Goal: Transaction & Acquisition: Purchase product/service

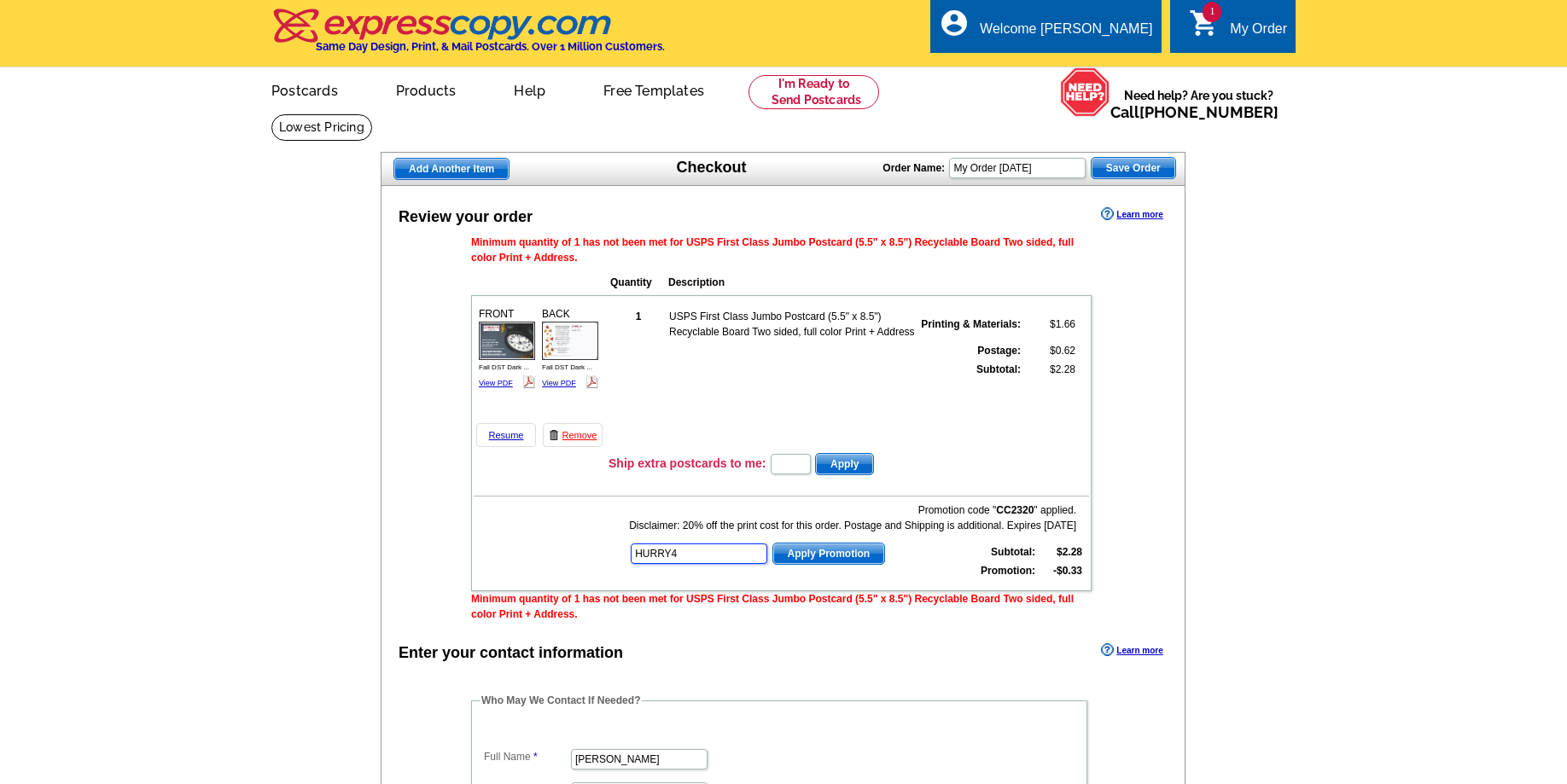
type input "HURRY40"
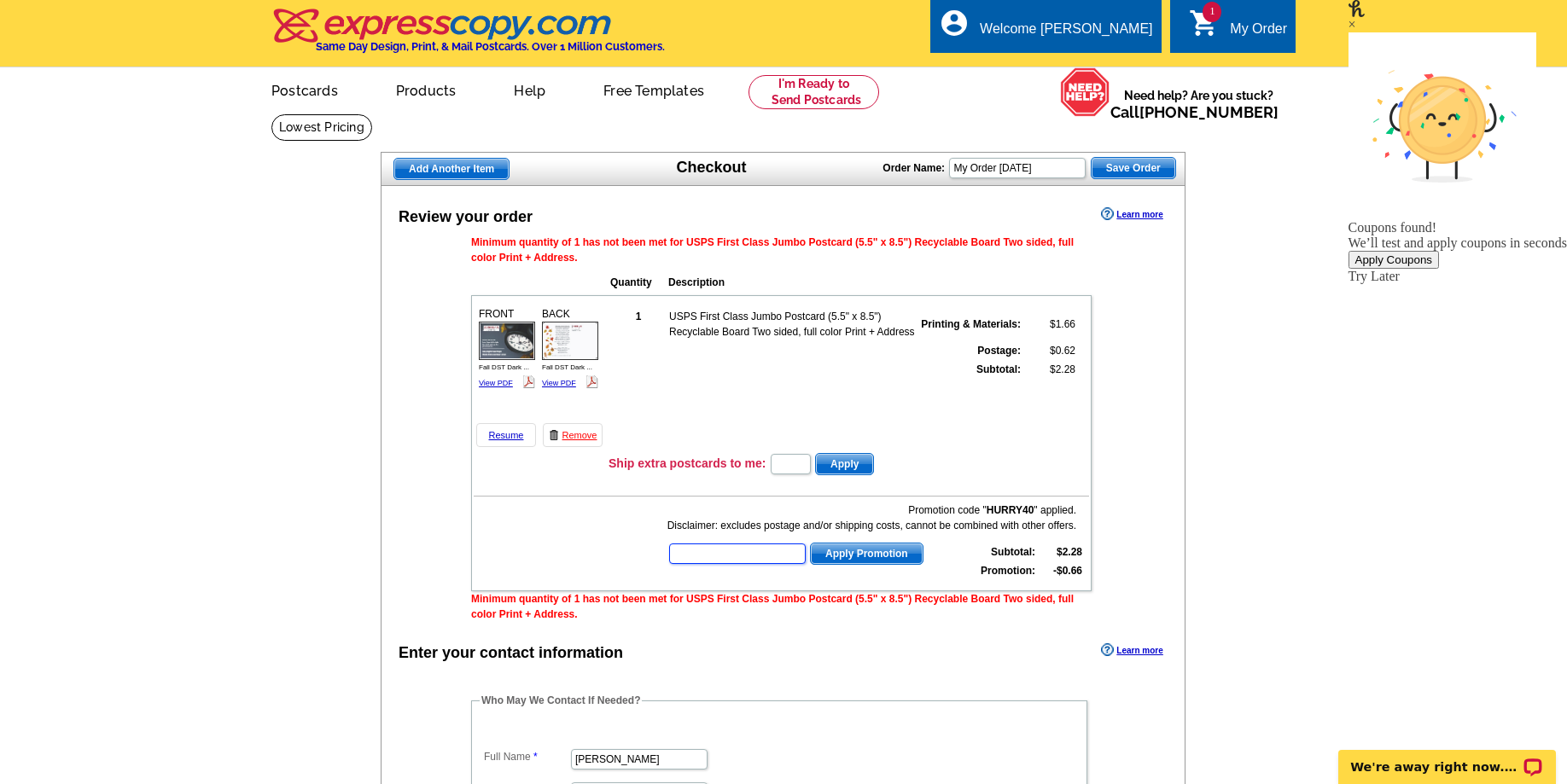
click at [740, 564] on input "text" at bounding box center [737, 553] width 137 height 20
type input "PMUSA50"
click at [848, 556] on span "Apply Promotion" at bounding box center [867, 553] width 112 height 20
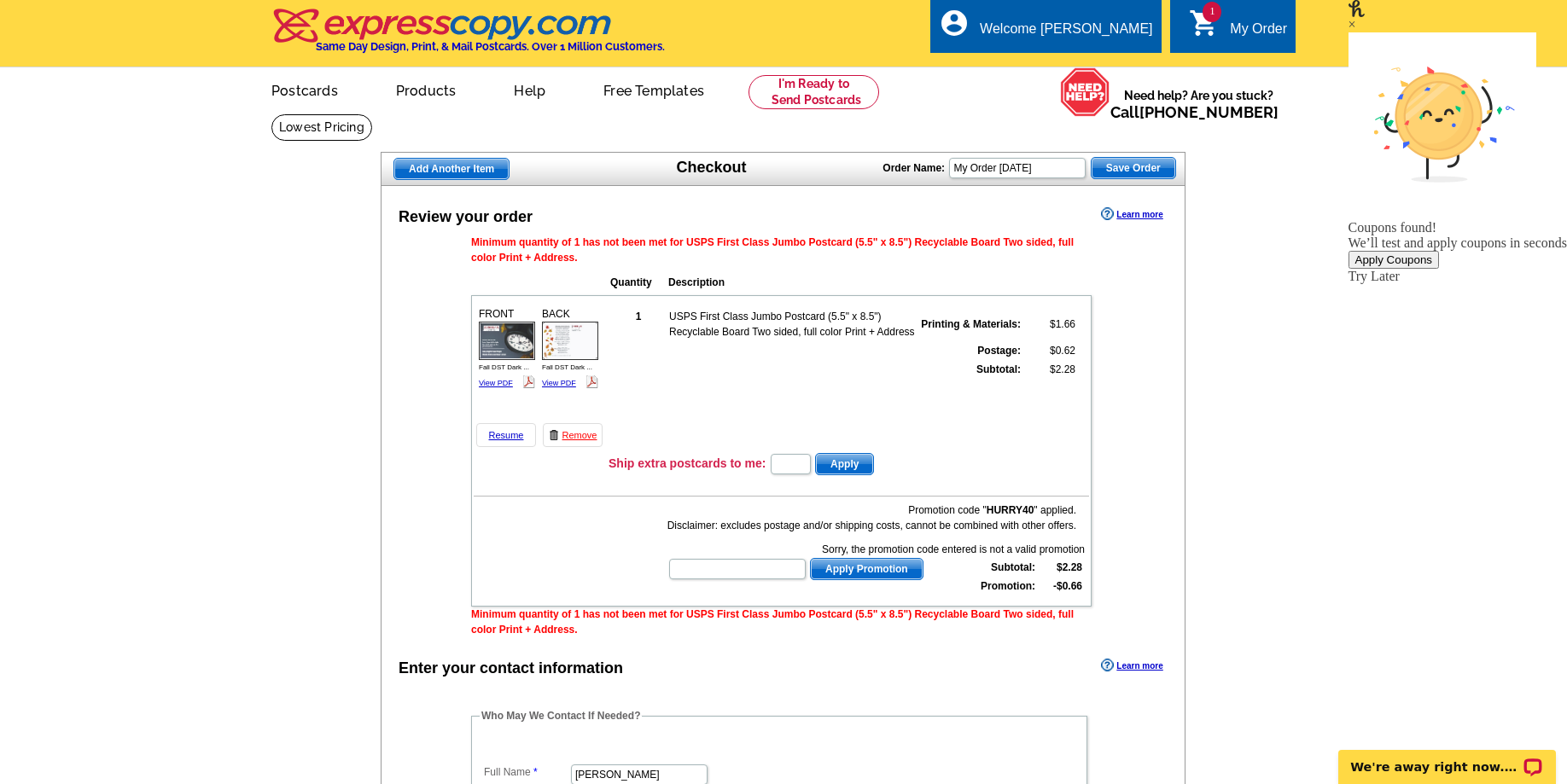
click at [1527, 32] on div "×" at bounding box center [1458, 24] width 219 height 15
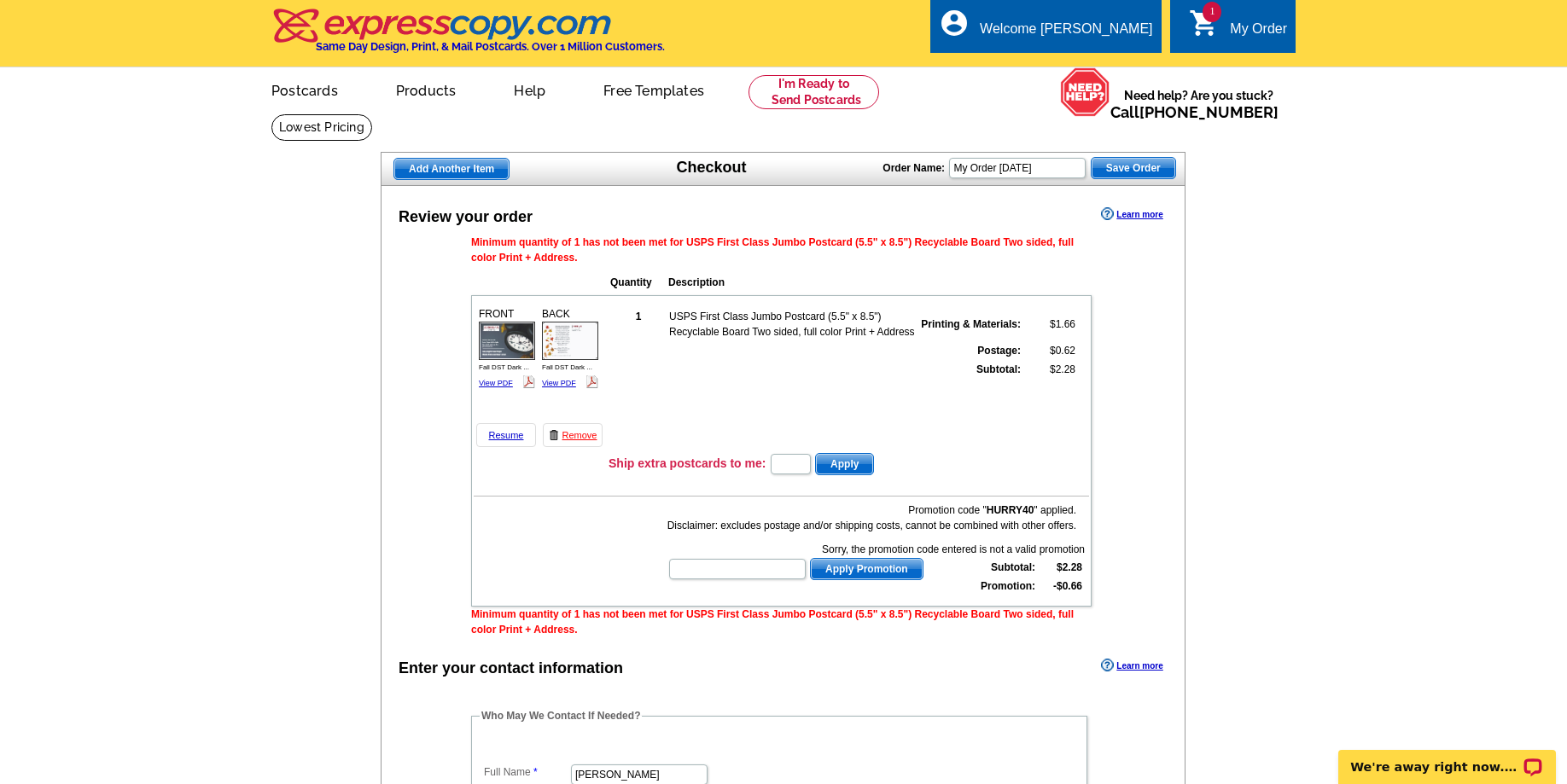
click at [641, 323] on strong "1" at bounding box center [639, 316] width 6 height 12
click at [639, 320] on strong "1" at bounding box center [639, 316] width 6 height 12
click at [498, 438] on link "Resume" at bounding box center [505, 435] width 60 height 24
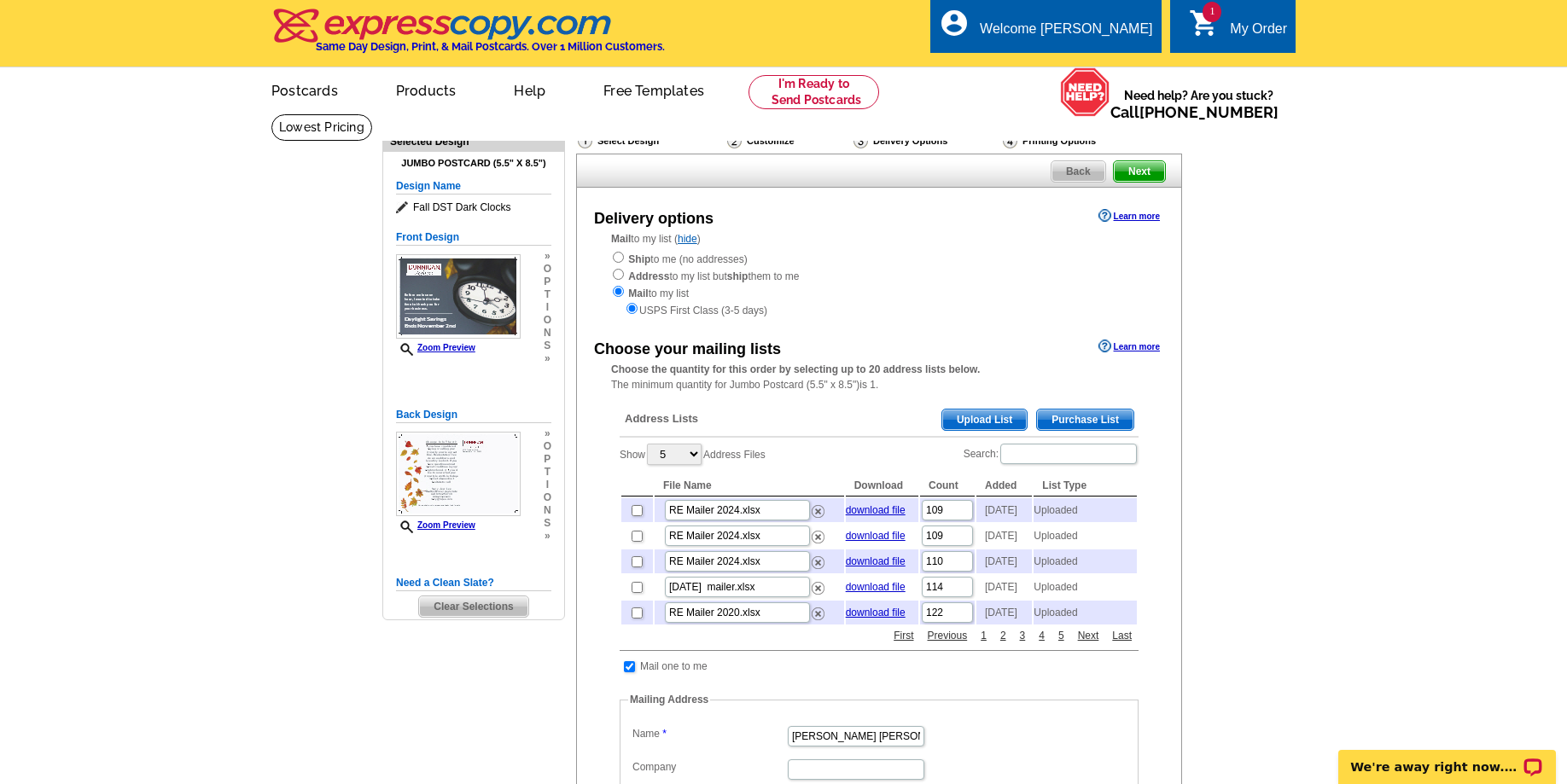
click at [979, 428] on span "Upload List" at bounding box center [984, 420] width 84 height 20
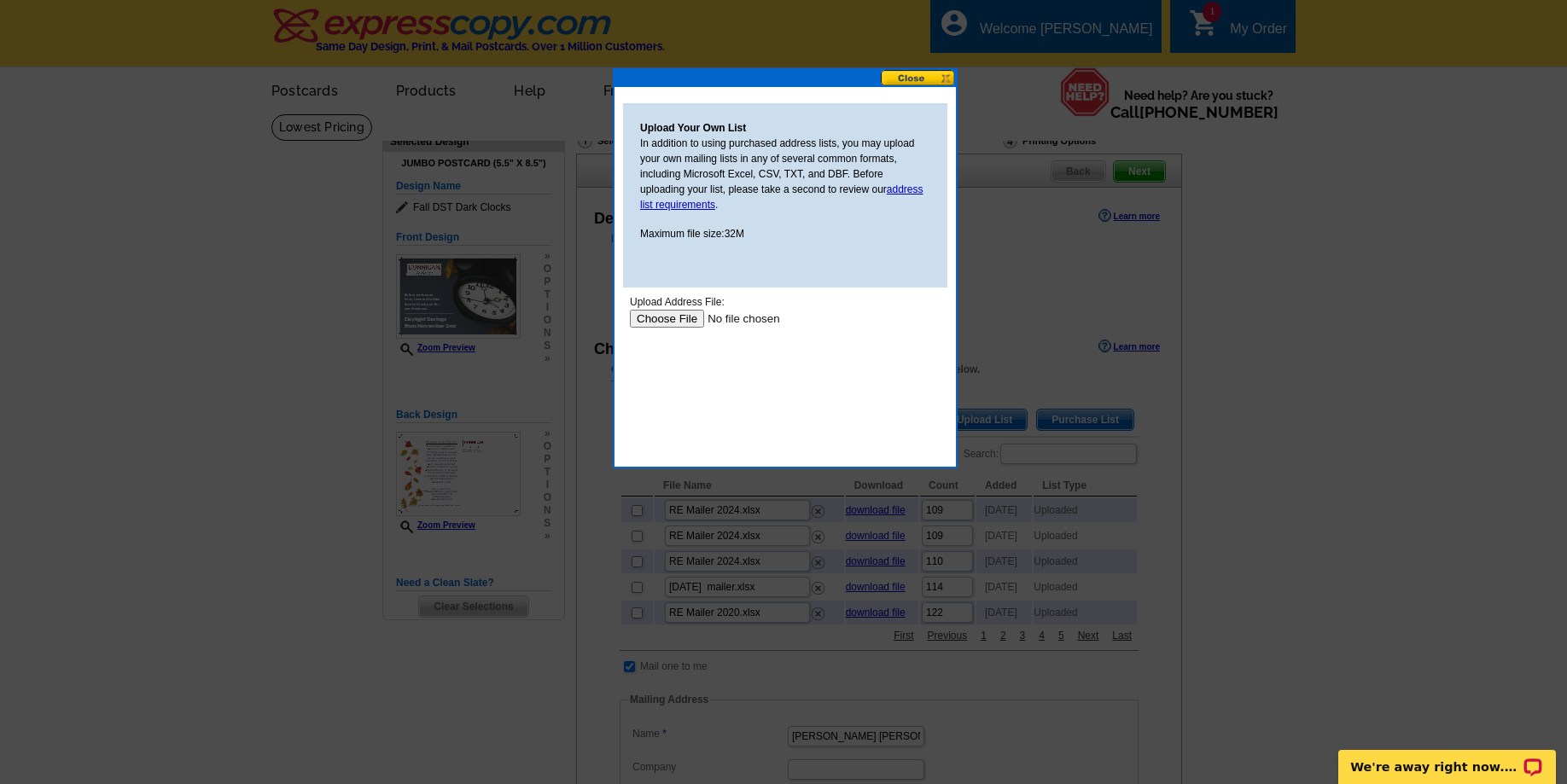
click at [661, 317] on input "file" at bounding box center [737, 318] width 216 height 18
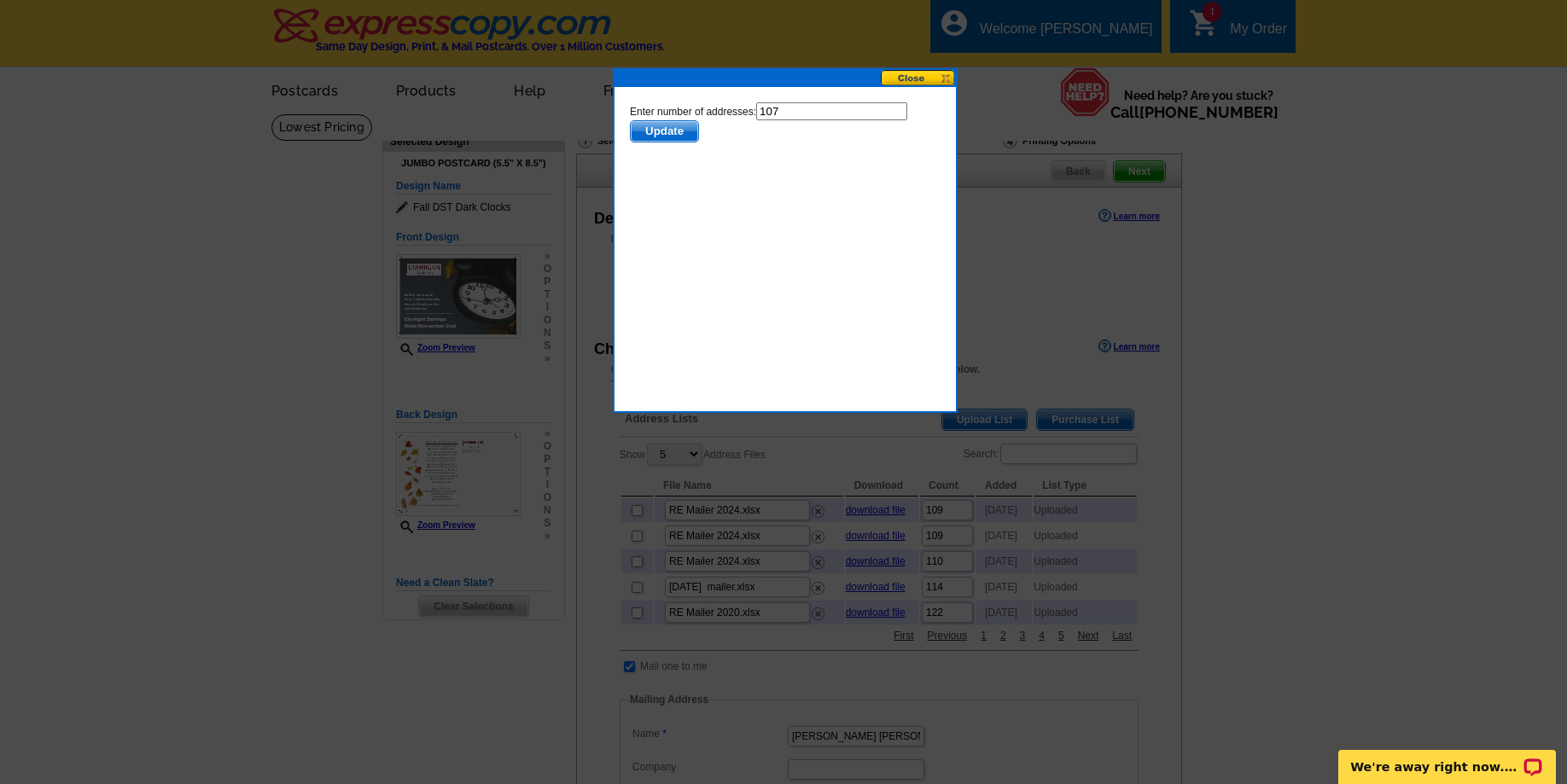
click at [647, 135] on span "Update" at bounding box center [664, 131] width 68 height 20
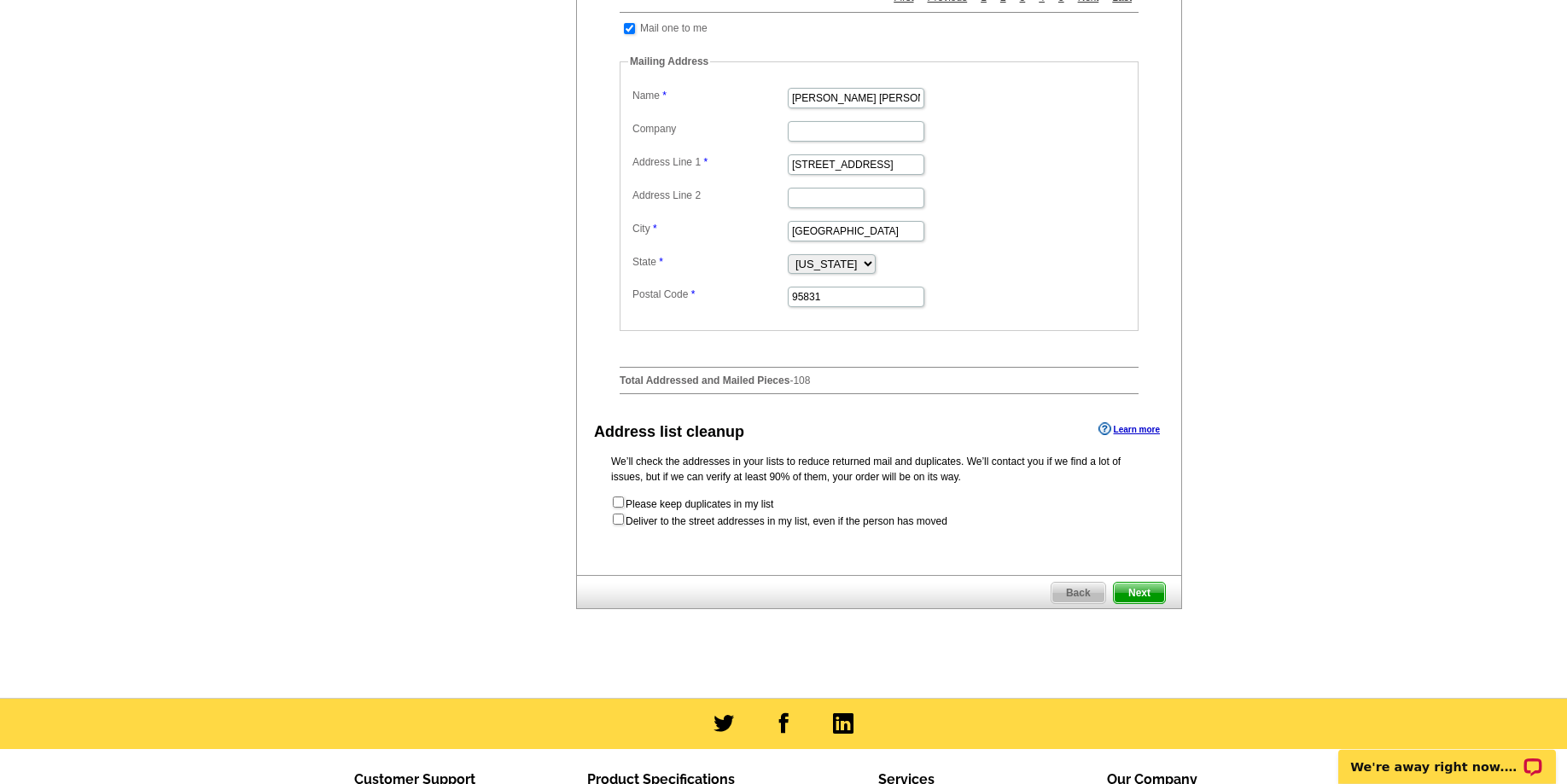
scroll to position [696, 0]
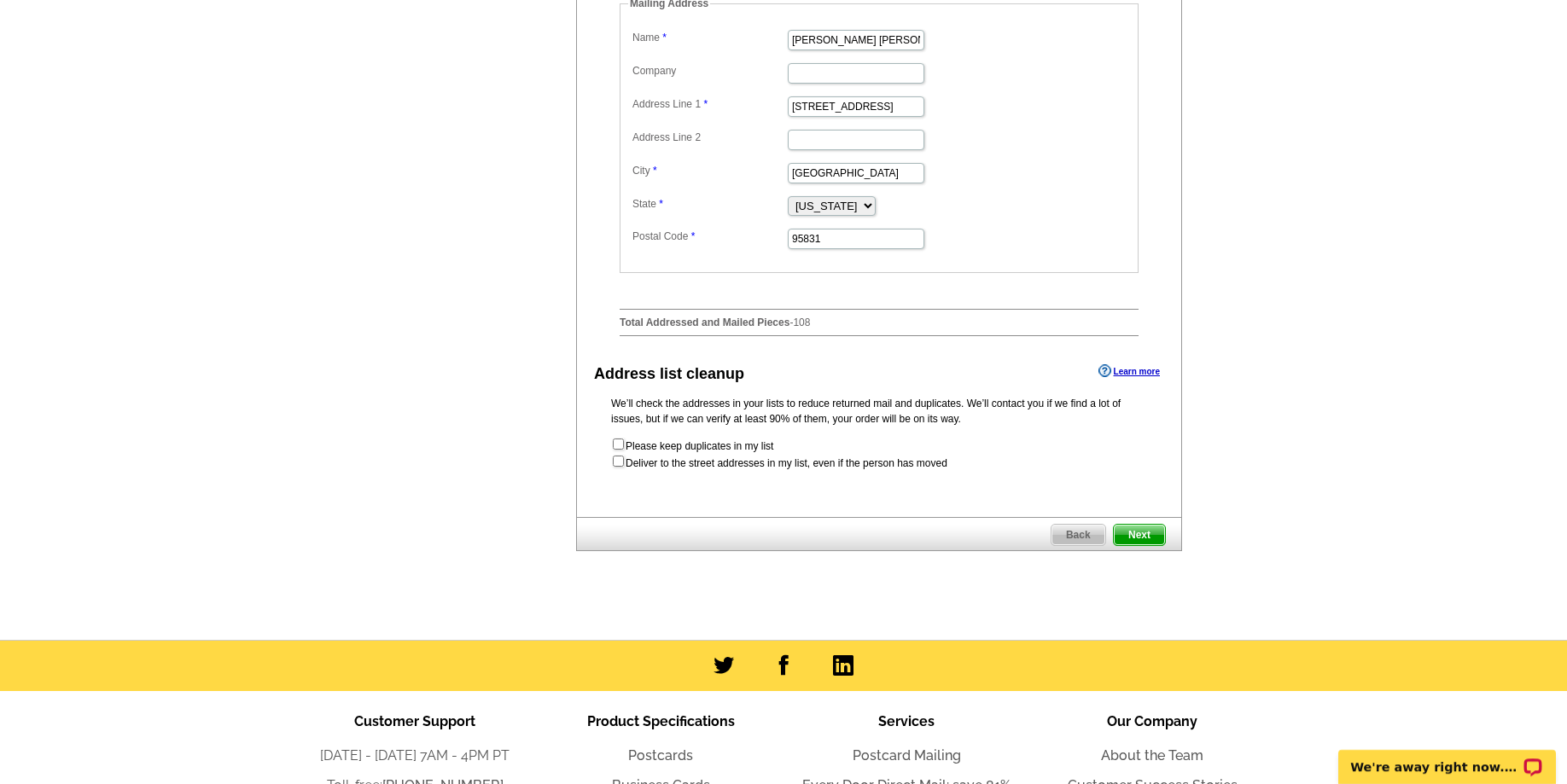
click at [1157, 531] on span "Next" at bounding box center [1139, 534] width 52 height 20
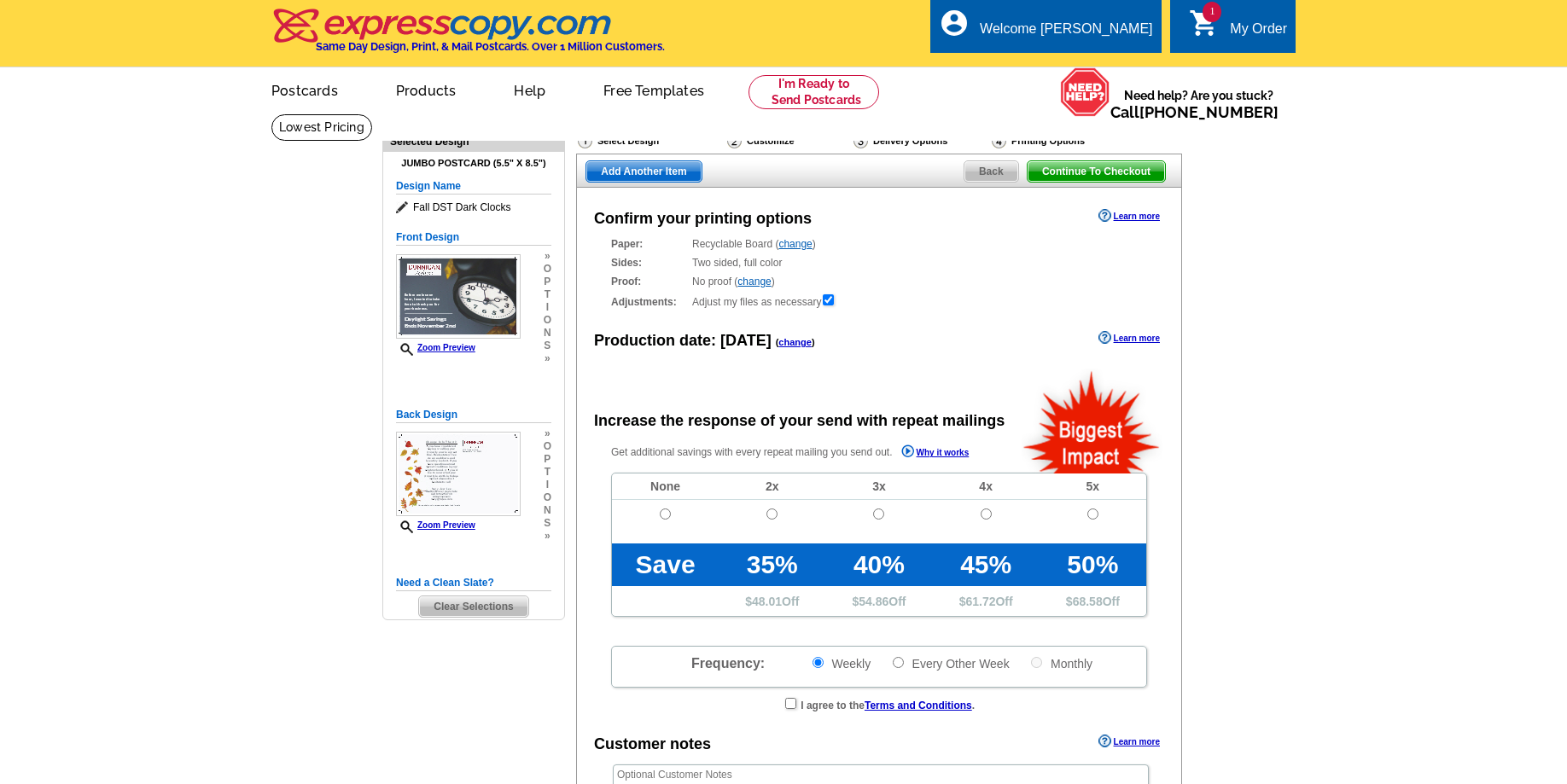
radio input "false"
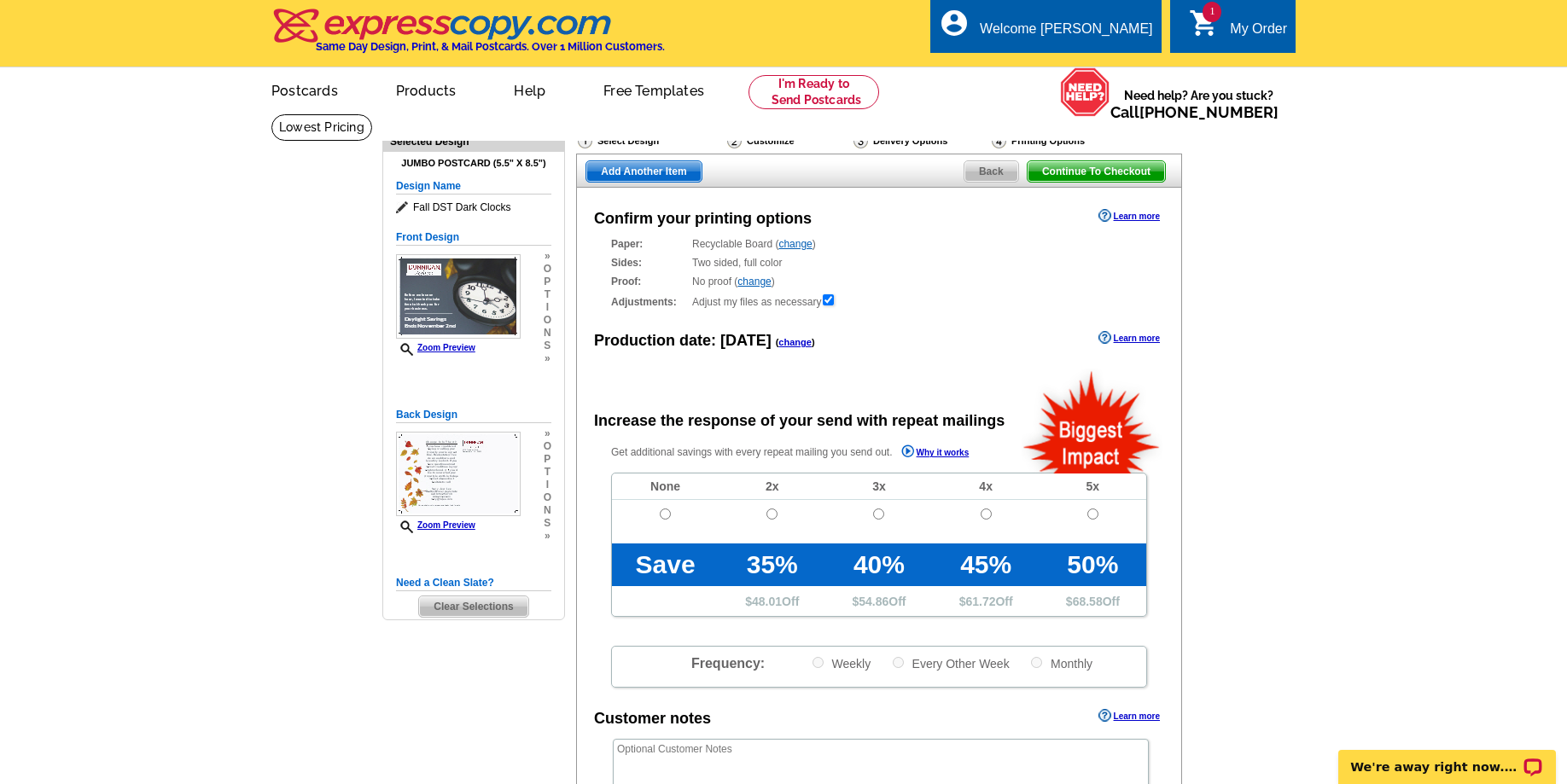
click at [797, 247] on link "change" at bounding box center [794, 244] width 33 height 12
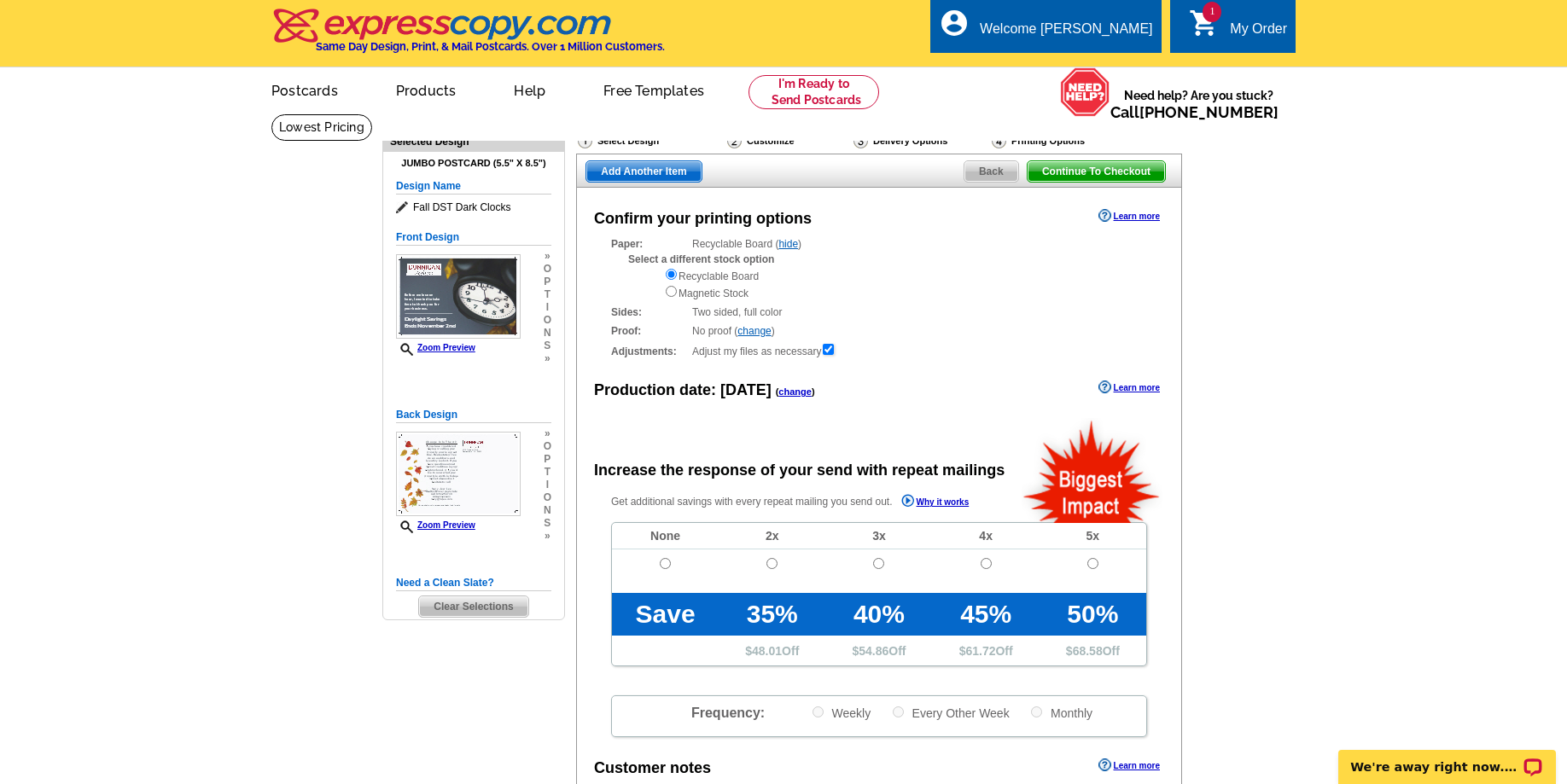
click at [778, 394] on link "change" at bounding box center [794, 392] width 33 height 11
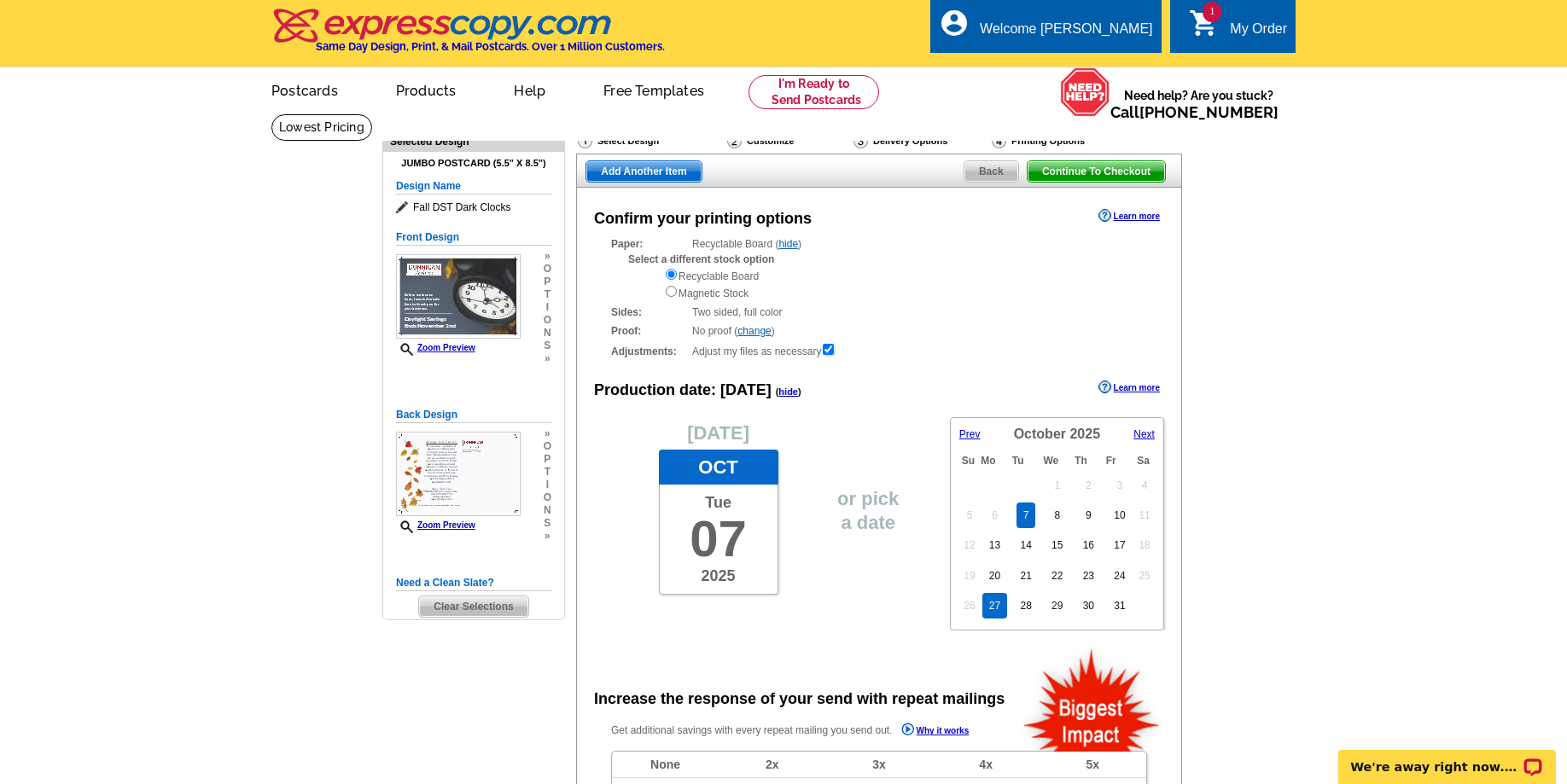
click at [1003, 609] on link "27" at bounding box center [995, 605] width 25 height 26
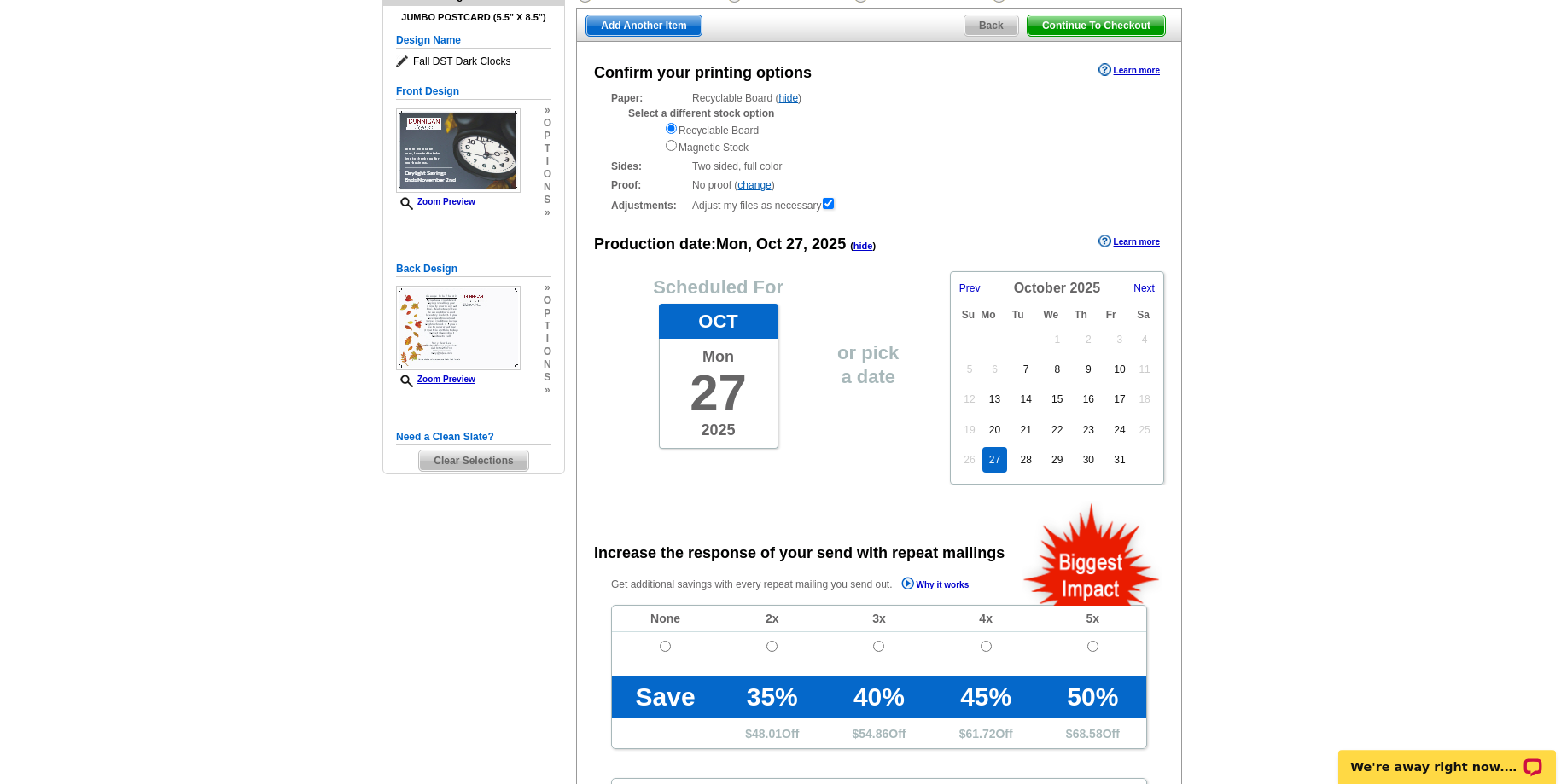
scroll to position [261, 0]
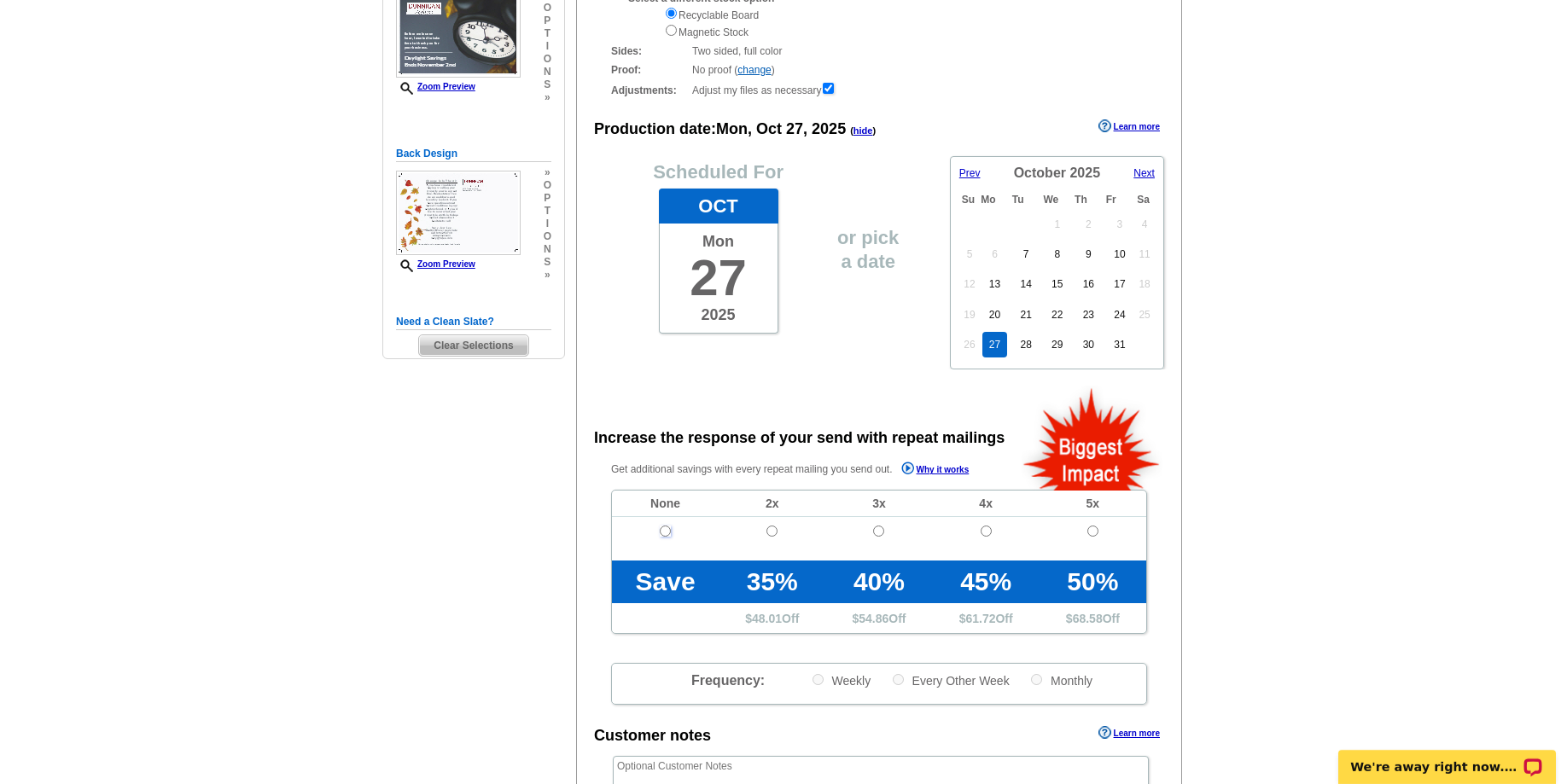
click at [665, 532] on input "radio" at bounding box center [665, 531] width 11 height 11
radio input "true"
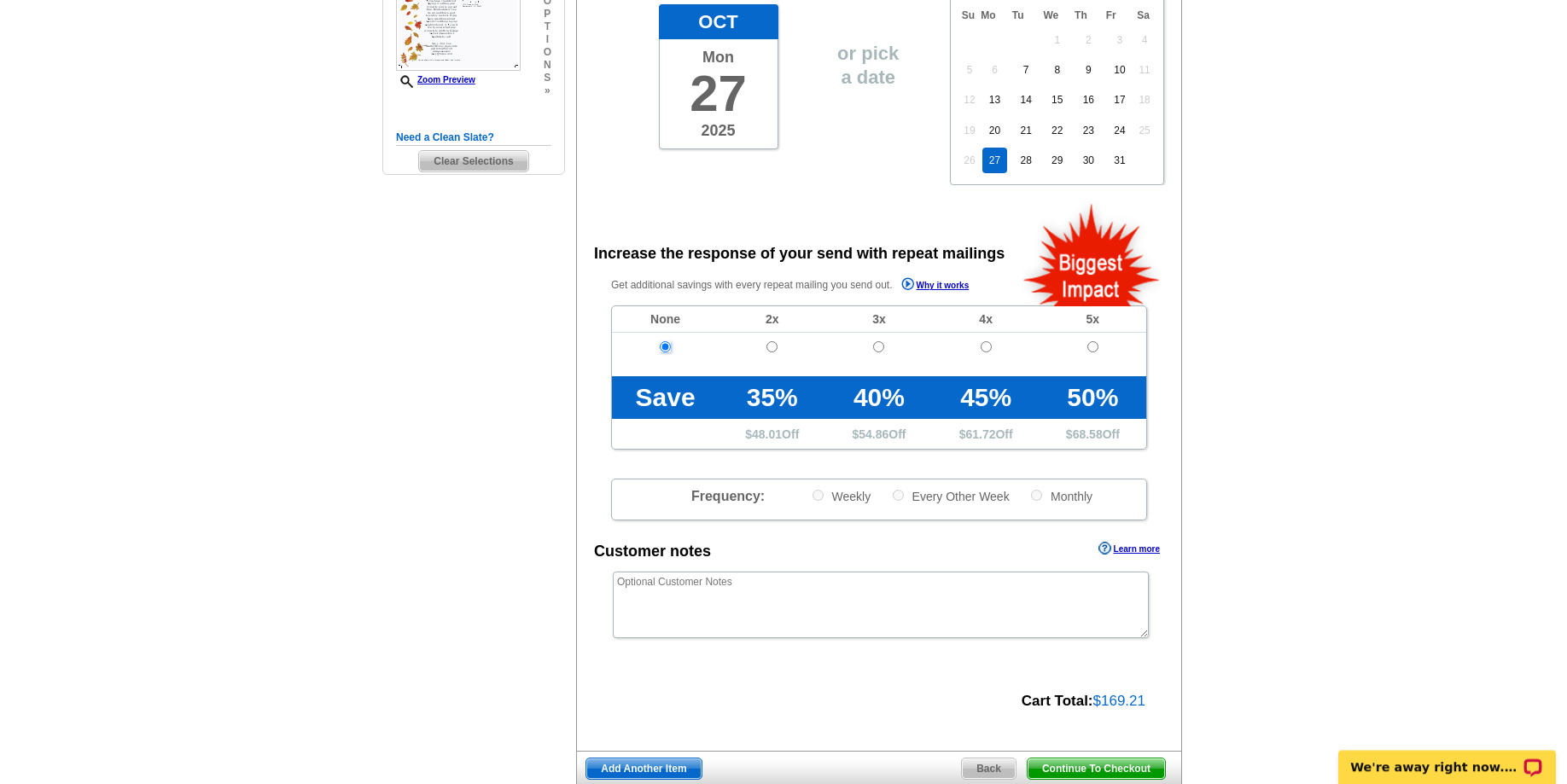
scroll to position [522, 0]
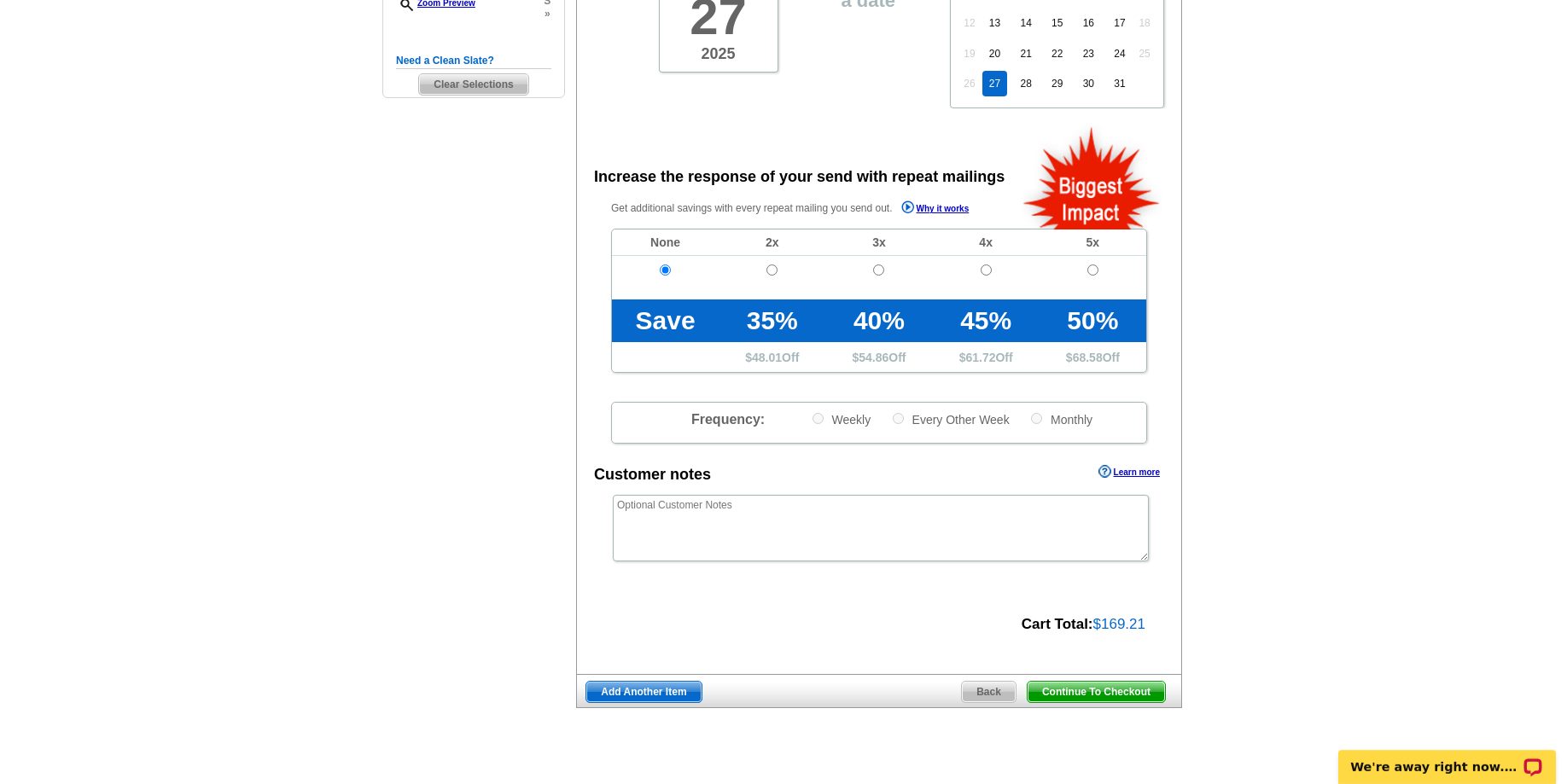
click at [1081, 700] on span "Continue To Checkout" at bounding box center [1096, 692] width 137 height 20
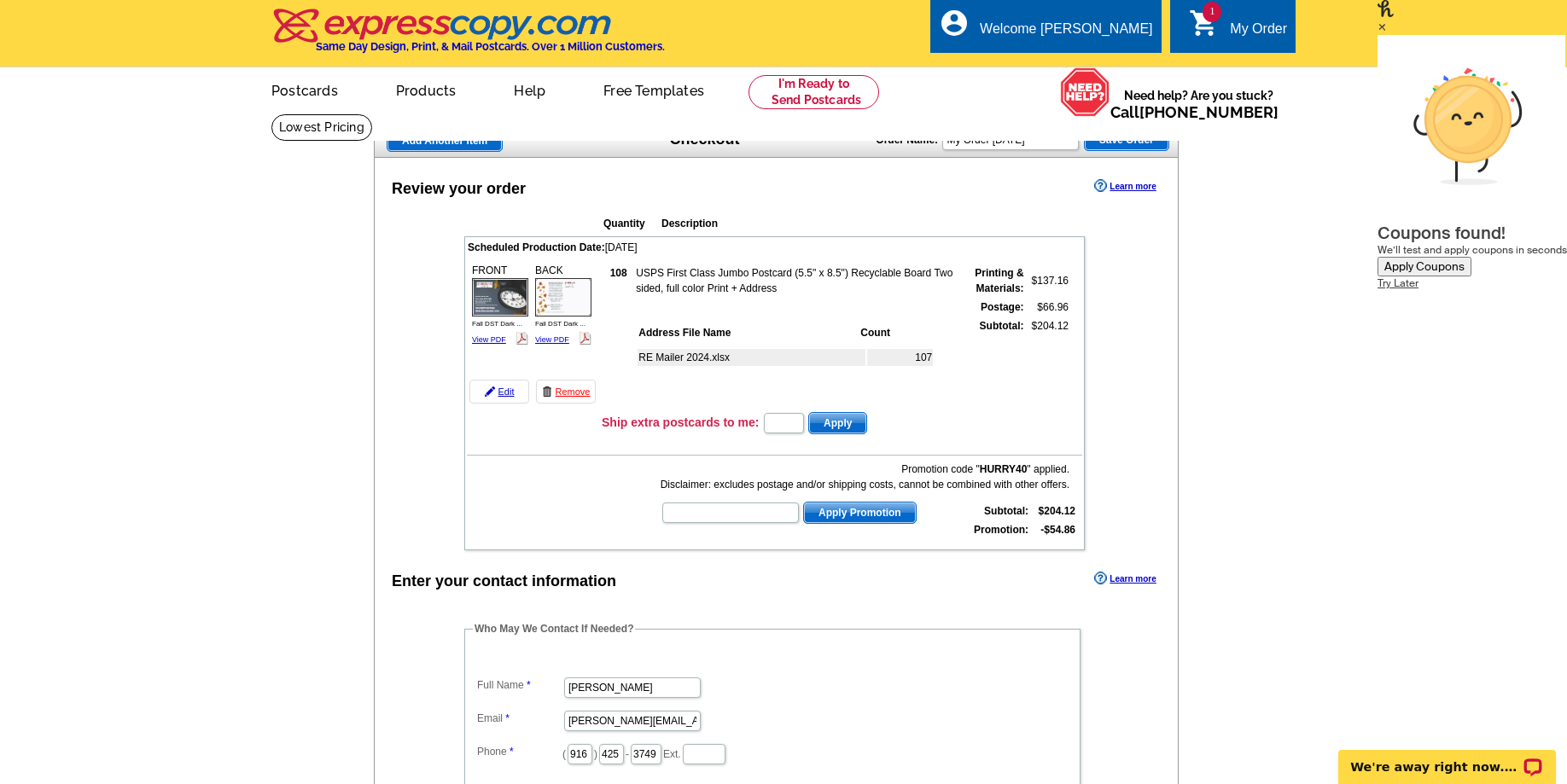
click at [850, 516] on span "Apply Promotion" at bounding box center [860, 512] width 112 height 20
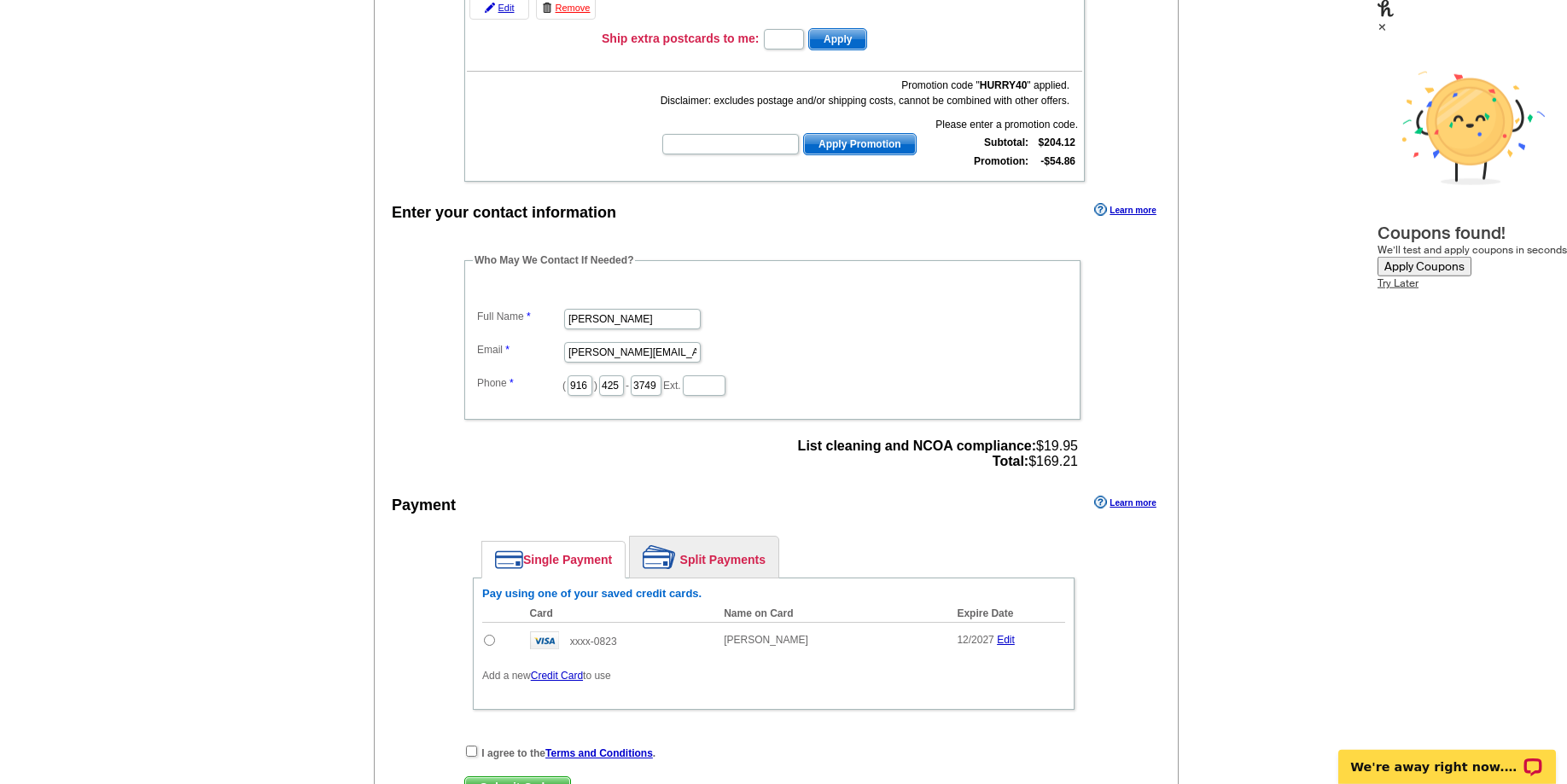
scroll to position [435, 0]
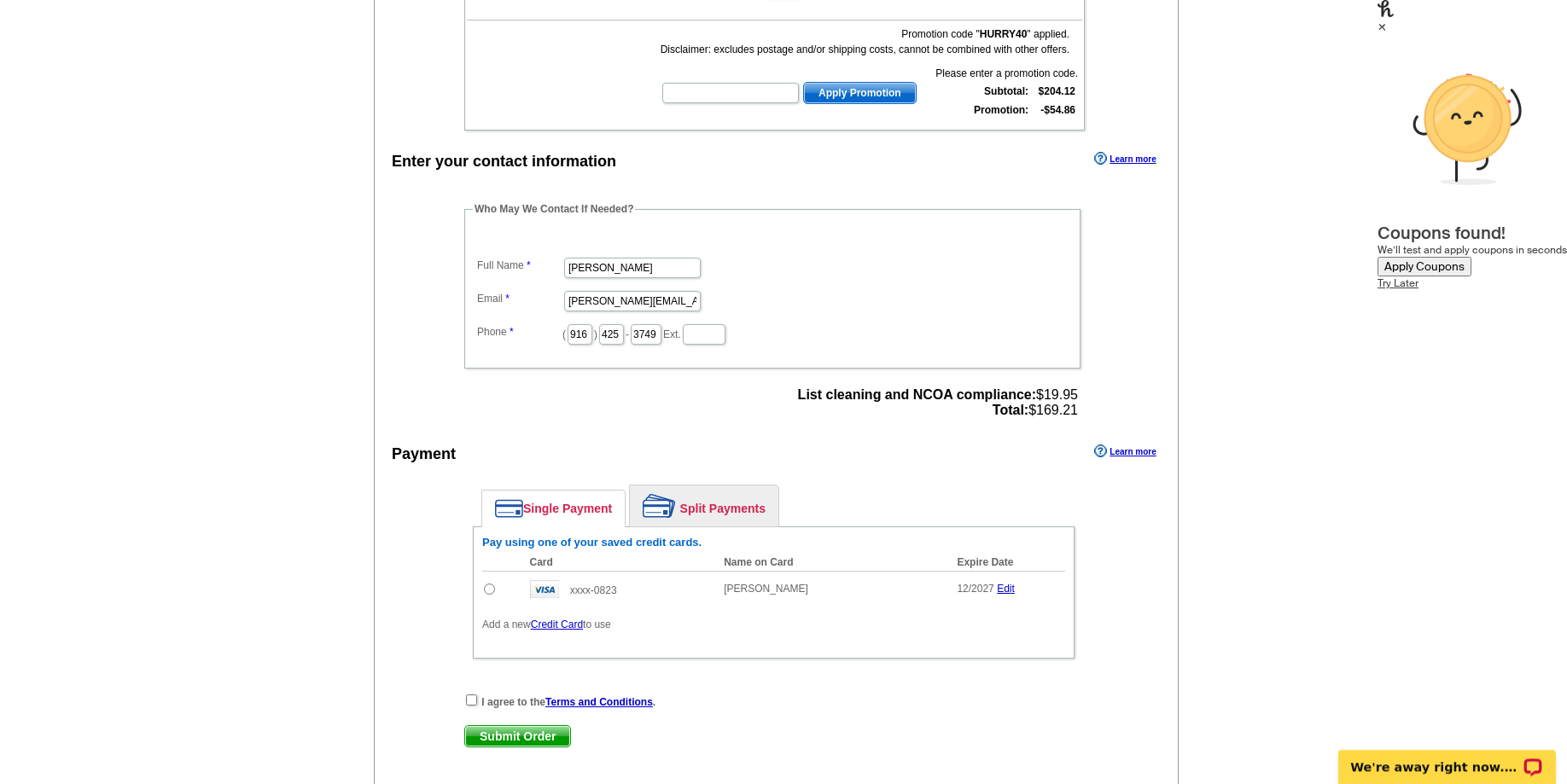
click at [494, 593] on input "radio" at bounding box center [489, 588] width 11 height 11
radio input "true"
click at [470, 706] on input "checkbox" at bounding box center [471, 700] width 11 height 11
checkbox input "true"
click at [518, 746] on span "Submit Order" at bounding box center [518, 736] width 105 height 20
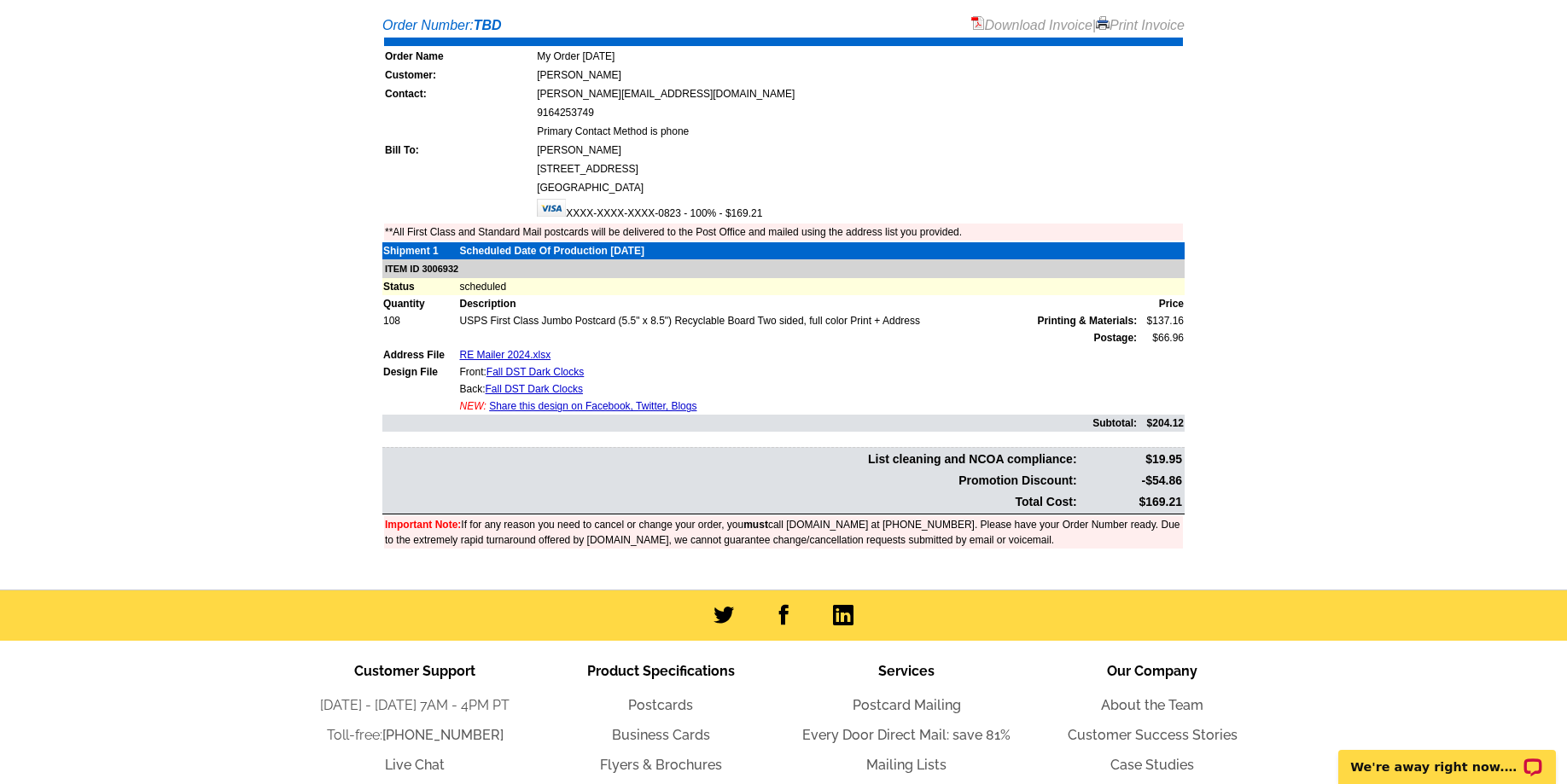
scroll to position [348, 0]
